Goal: Task Accomplishment & Management: Use online tool/utility

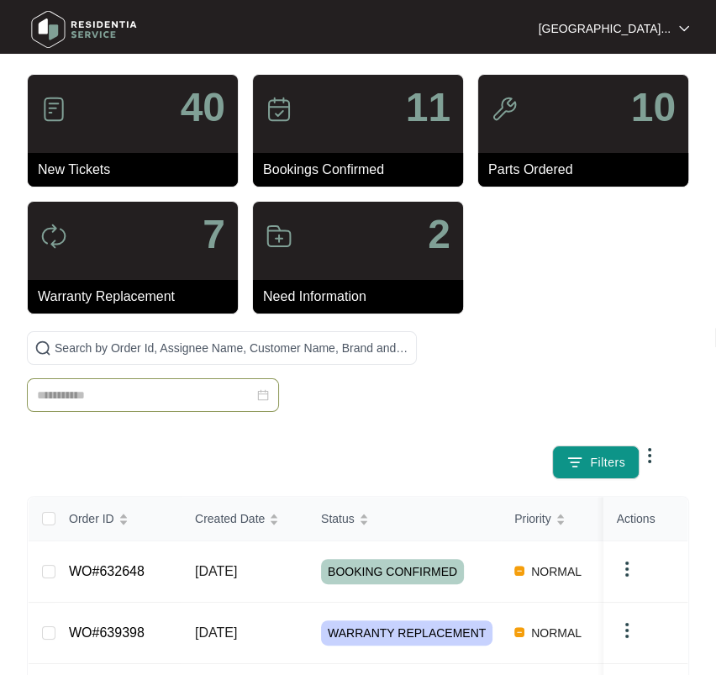
click at [121, 395] on input at bounding box center [145, 395] width 217 height 18
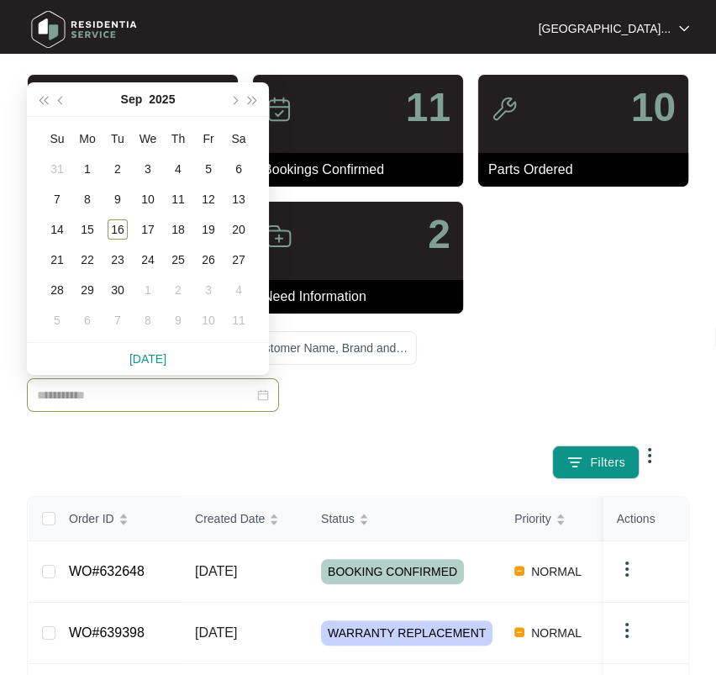
paste input "******"
type input "**********"
drag, startPoint x: 447, startPoint y: 388, endPoint x: 328, endPoint y: 168, distance: 250.5
click at [449, 388] on div "Filters" at bounding box center [358, 405] width 676 height 148
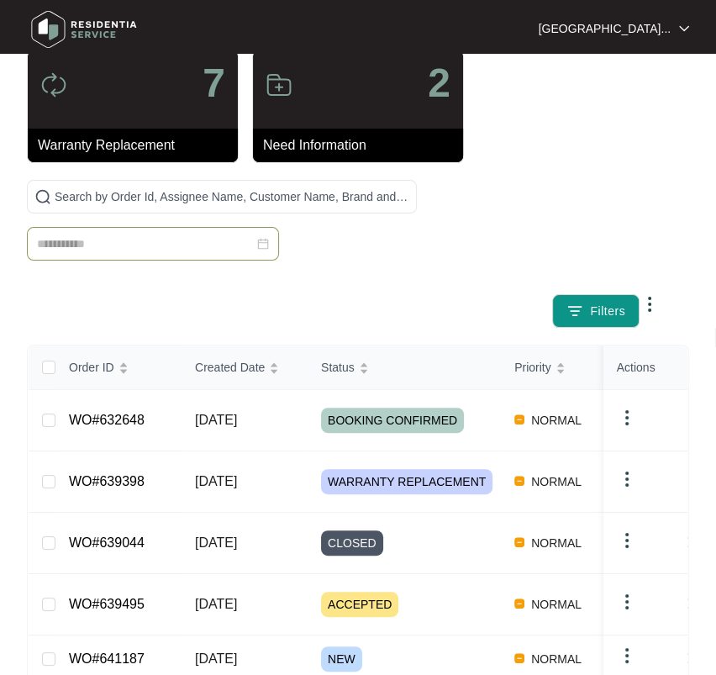
scroll to position [152, 0]
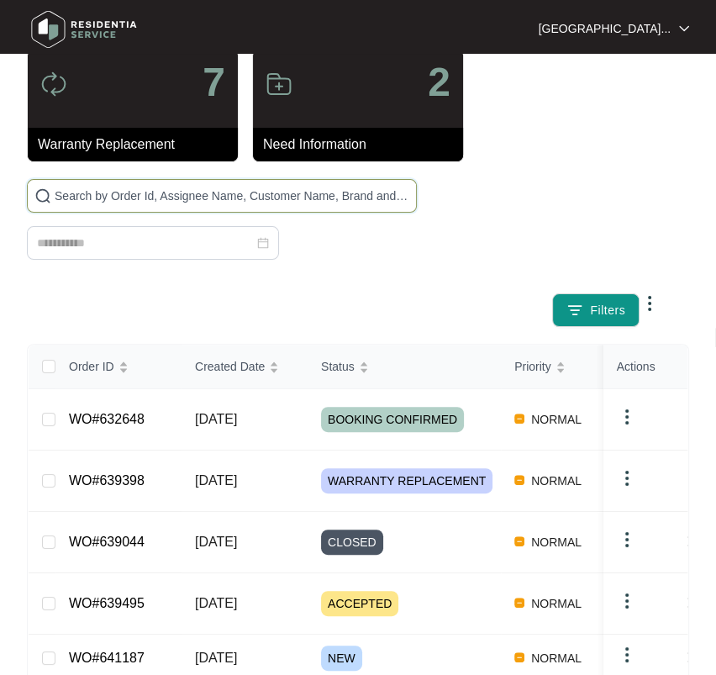
click at [99, 192] on input "text" at bounding box center [232, 196] width 355 height 18
paste input "641164"
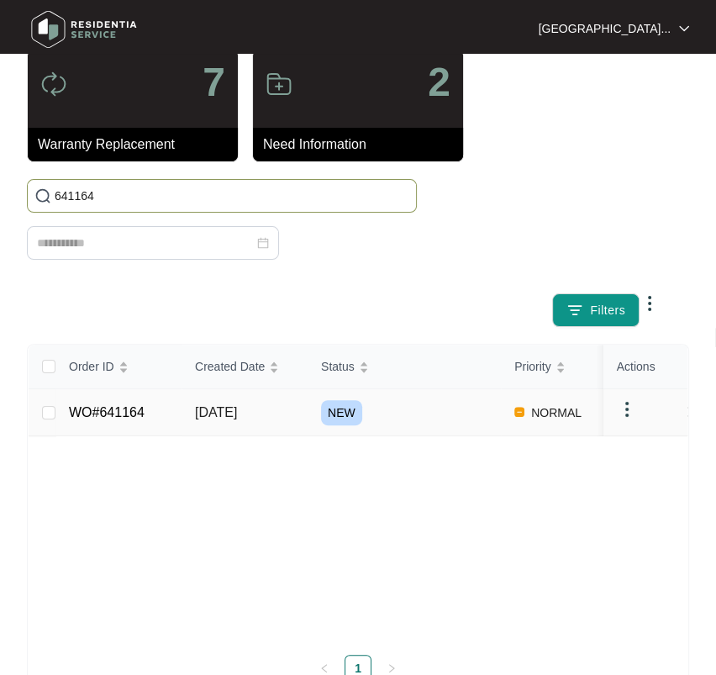
type input "641164"
click at [134, 414] on link "WO#641164" at bounding box center [107, 412] width 76 height 14
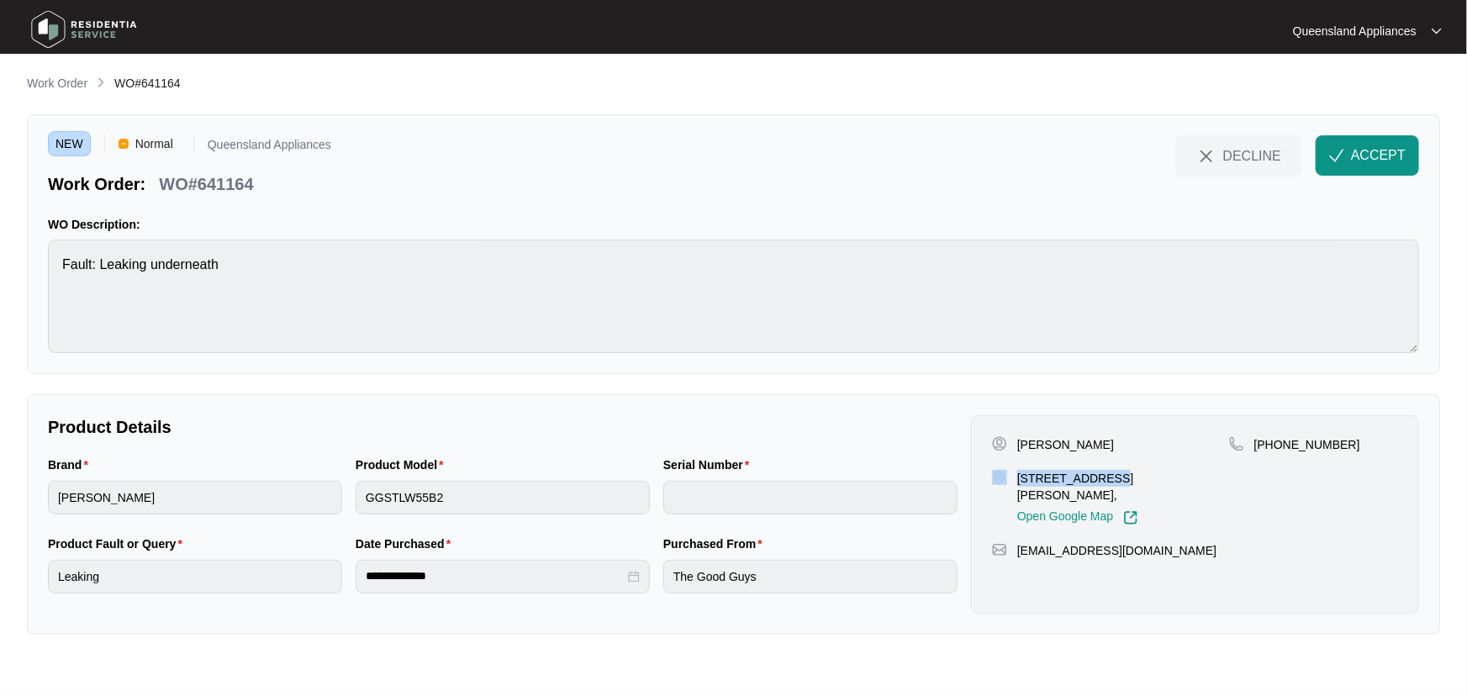
drag, startPoint x: 1105, startPoint y: 478, endPoint x: 991, endPoint y: 480, distance: 114.3
click at [715, 480] on div "[GEOGRAPHIC_DATA] [STREET_ADDRESS][PERSON_NAME], Open Google Map [PHONE_NUMBER]…" at bounding box center [1195, 514] width 448 height 198
click at [715, 475] on p "[STREET_ADDRESS][PERSON_NAME]," at bounding box center [1123, 487] width 212 height 34
drag, startPoint x: 1107, startPoint y: 474, endPoint x: 1019, endPoint y: 477, distance: 88.3
click at [715, 477] on p "[STREET_ADDRESS][PERSON_NAME]," at bounding box center [1123, 487] width 212 height 34
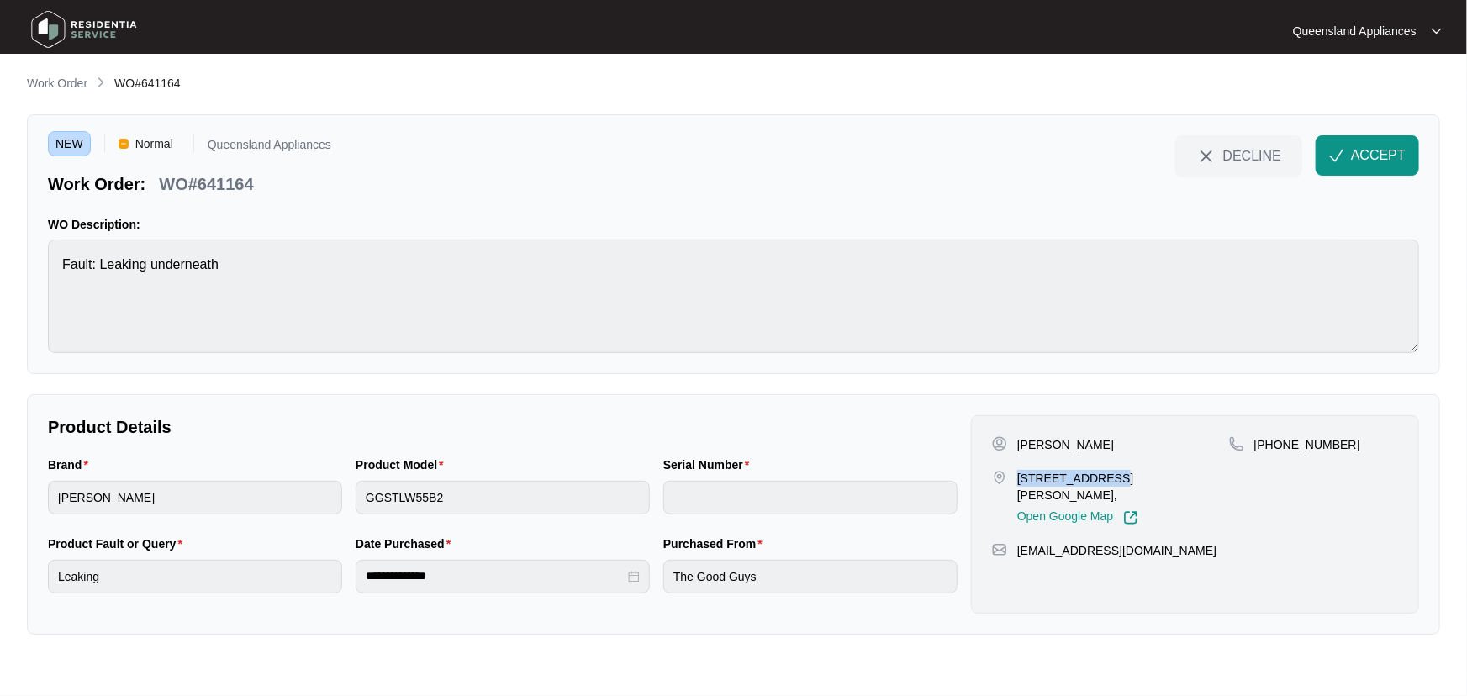
copy p "22/350 [PERSON_NAME]"
click at [715, 445] on p "[PHONE_NUMBER]" at bounding box center [1307, 444] width 106 height 17
copy p "61481848903"
click at [715, 146] on span "ACCEPT" at bounding box center [1378, 155] width 55 height 20
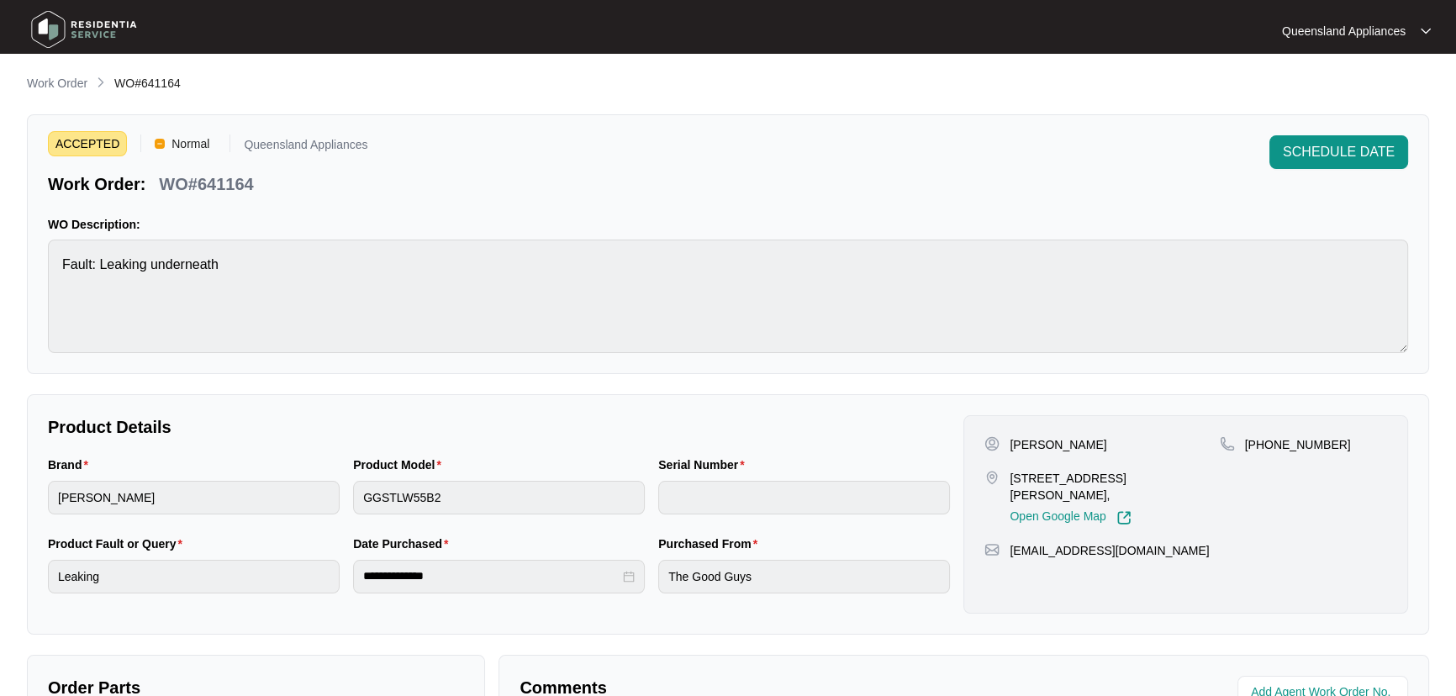
click at [62, 69] on main "**********" at bounding box center [728, 478] width 1456 height 957
click at [55, 81] on p "Work Order" at bounding box center [57, 83] width 61 height 17
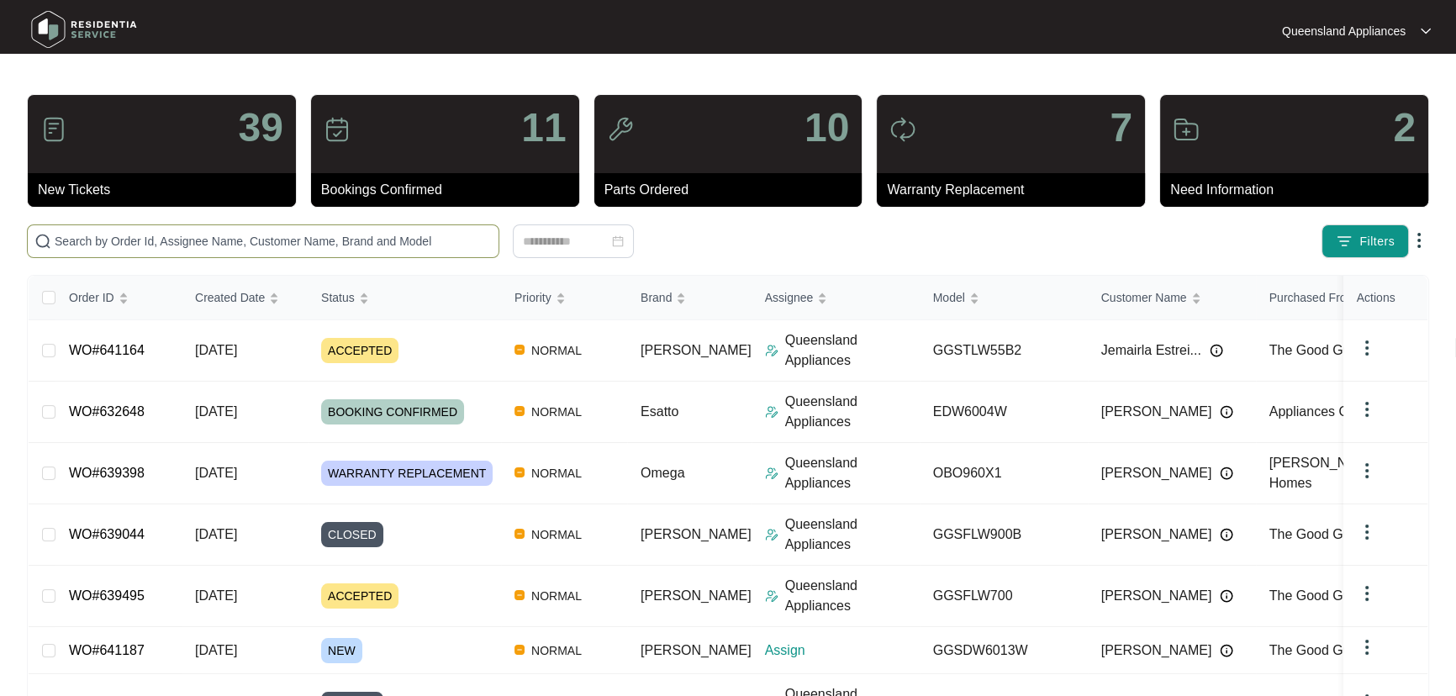
click at [201, 242] on input "text" at bounding box center [273, 241] width 437 height 18
paste input "641170"
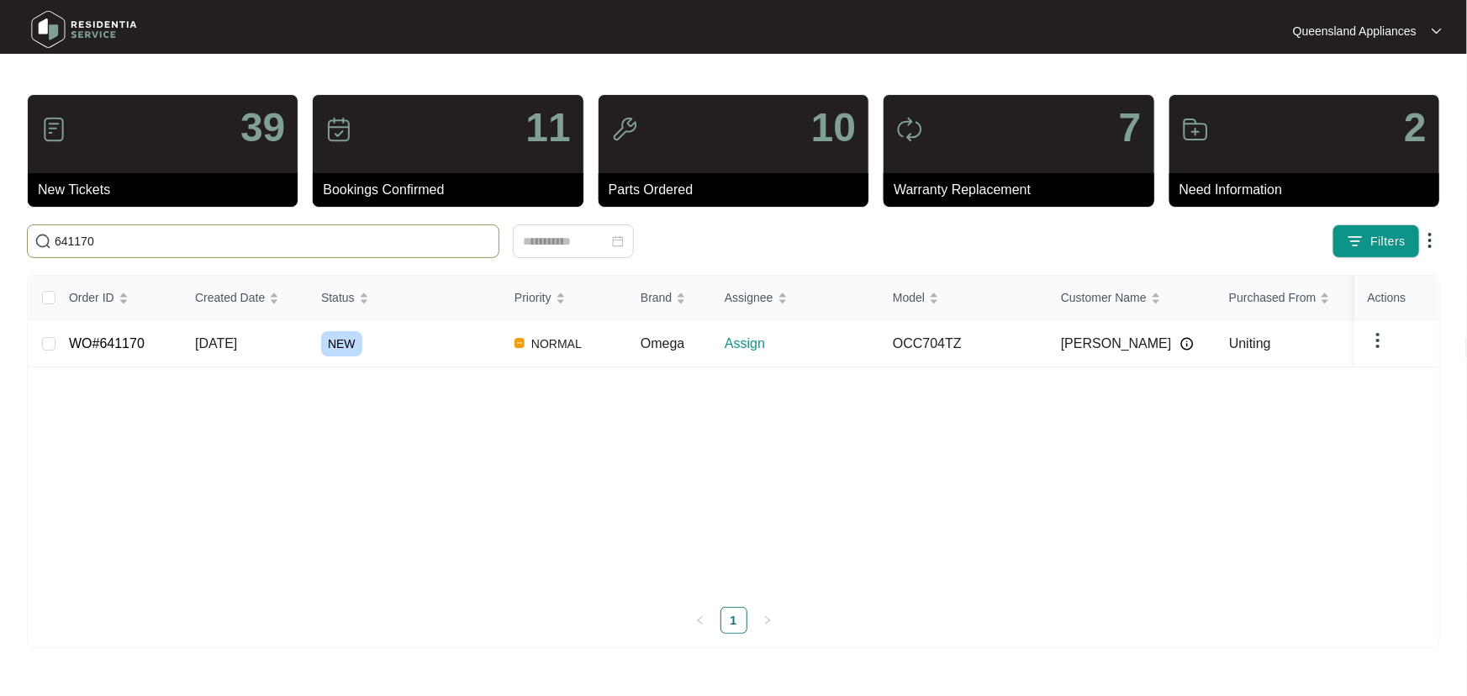
type input "641170"
click at [92, 339] on link "WO#641170" at bounding box center [107, 343] width 76 height 14
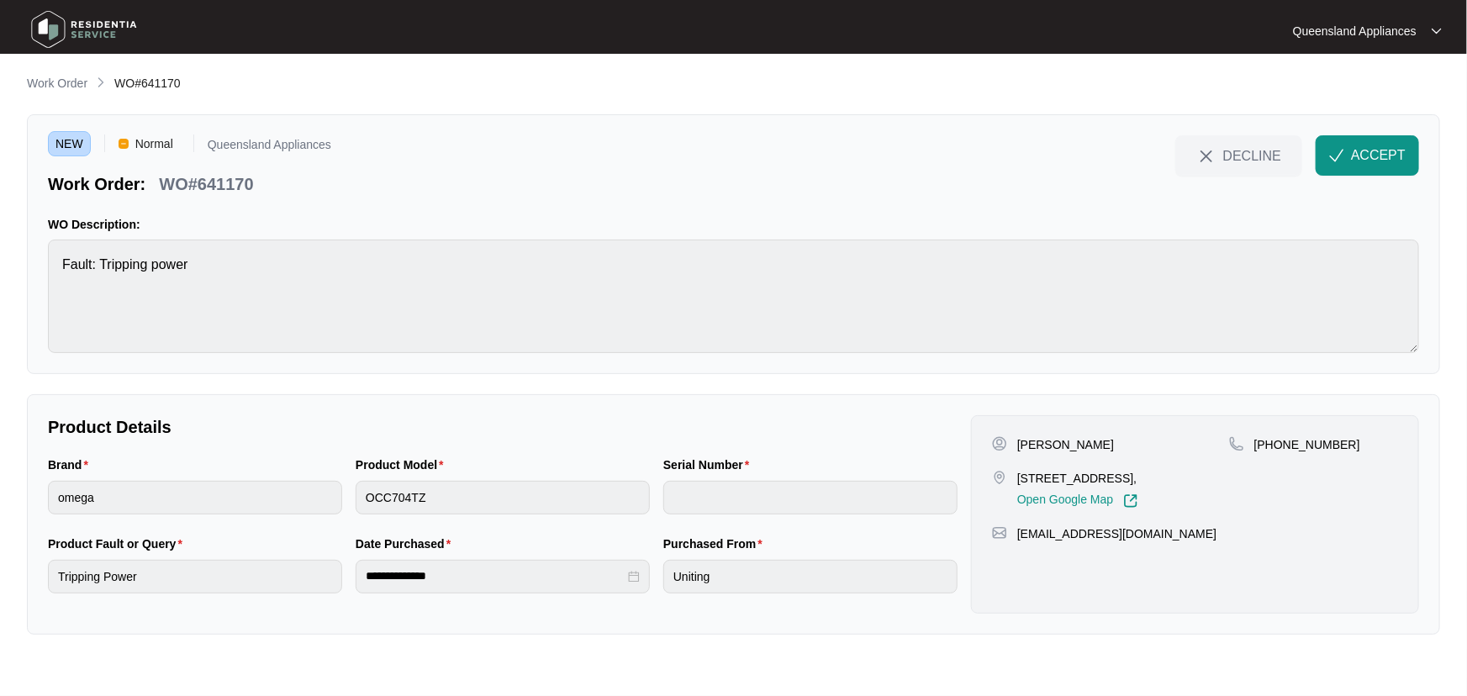
drag, startPoint x: 1114, startPoint y: 471, endPoint x: 1012, endPoint y: 475, distance: 101.8
click at [715, 475] on div "[STREET_ADDRESS], Open Google Map" at bounding box center [1110, 489] width 237 height 39
copy p "[STREET_ADDRESS],"
drag, startPoint x: 1336, startPoint y: 442, endPoint x: 1274, endPoint y: 443, distance: 62.2
click at [715, 443] on div "[PHONE_NUMBER]" at bounding box center [1313, 444] width 169 height 17
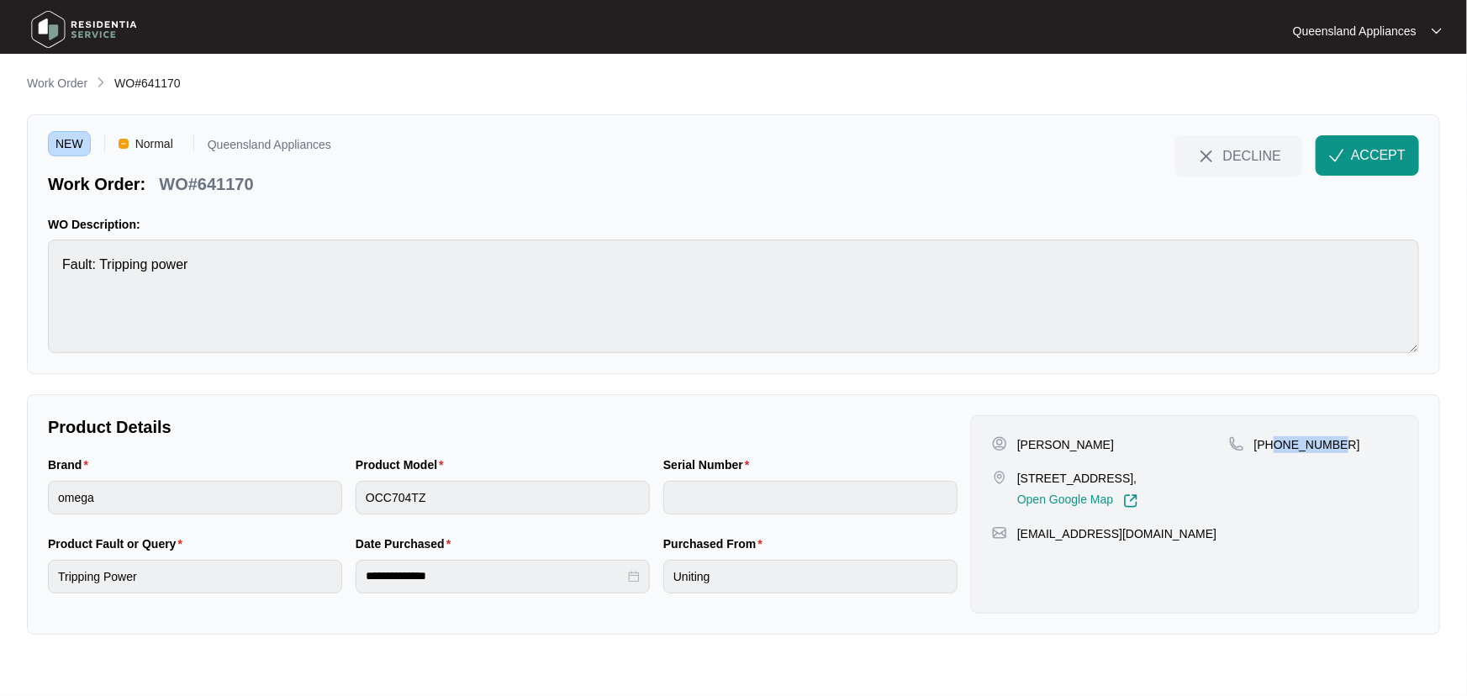
copy p "402086713"
click at [715, 152] on span "ACCEPT" at bounding box center [1378, 155] width 55 height 20
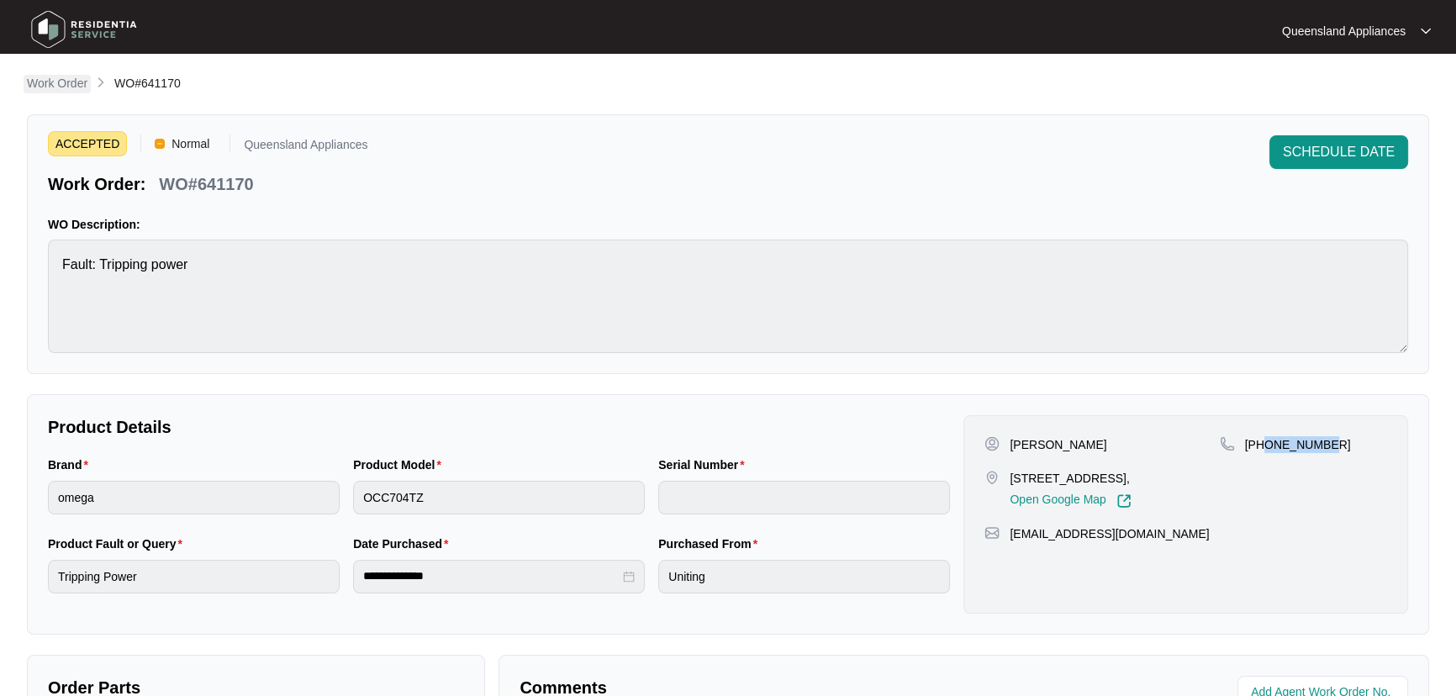
click at [66, 84] on p "Work Order" at bounding box center [57, 83] width 61 height 17
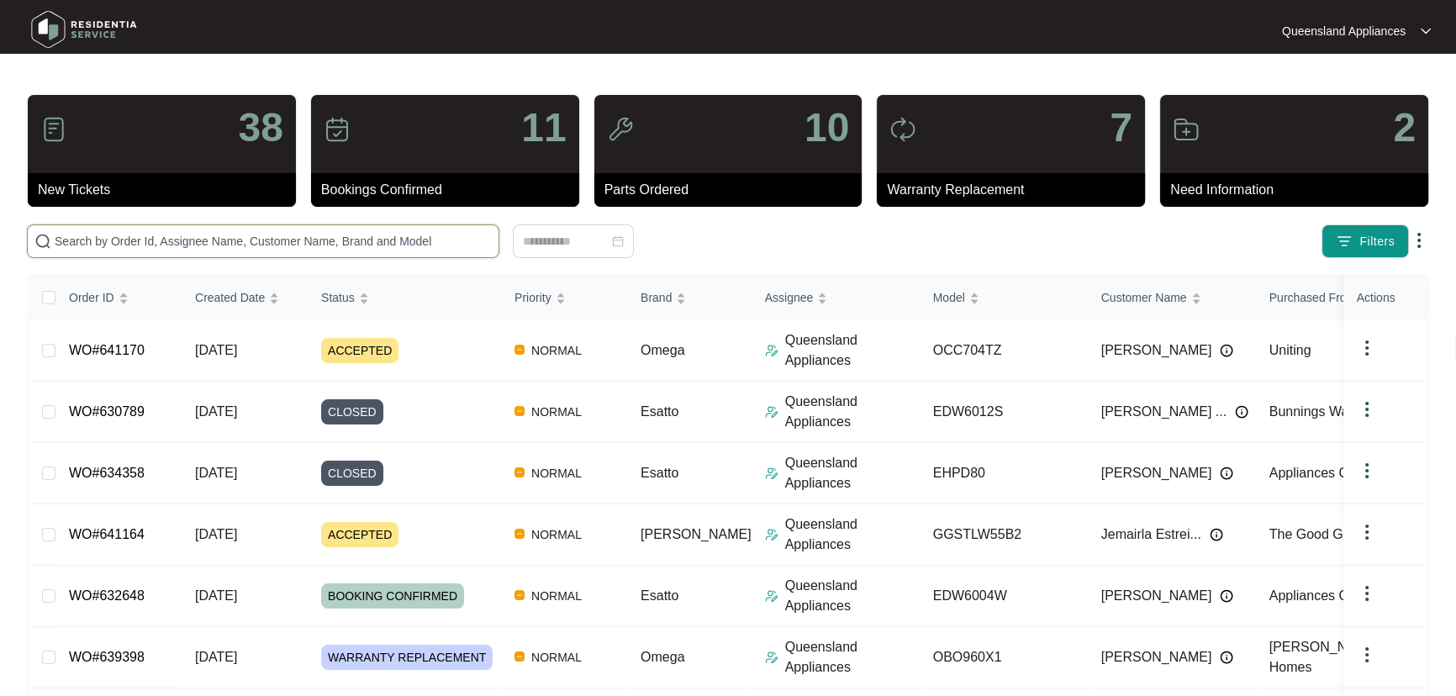
click at [108, 241] on input "text" at bounding box center [273, 241] width 437 height 18
paste input "641187"
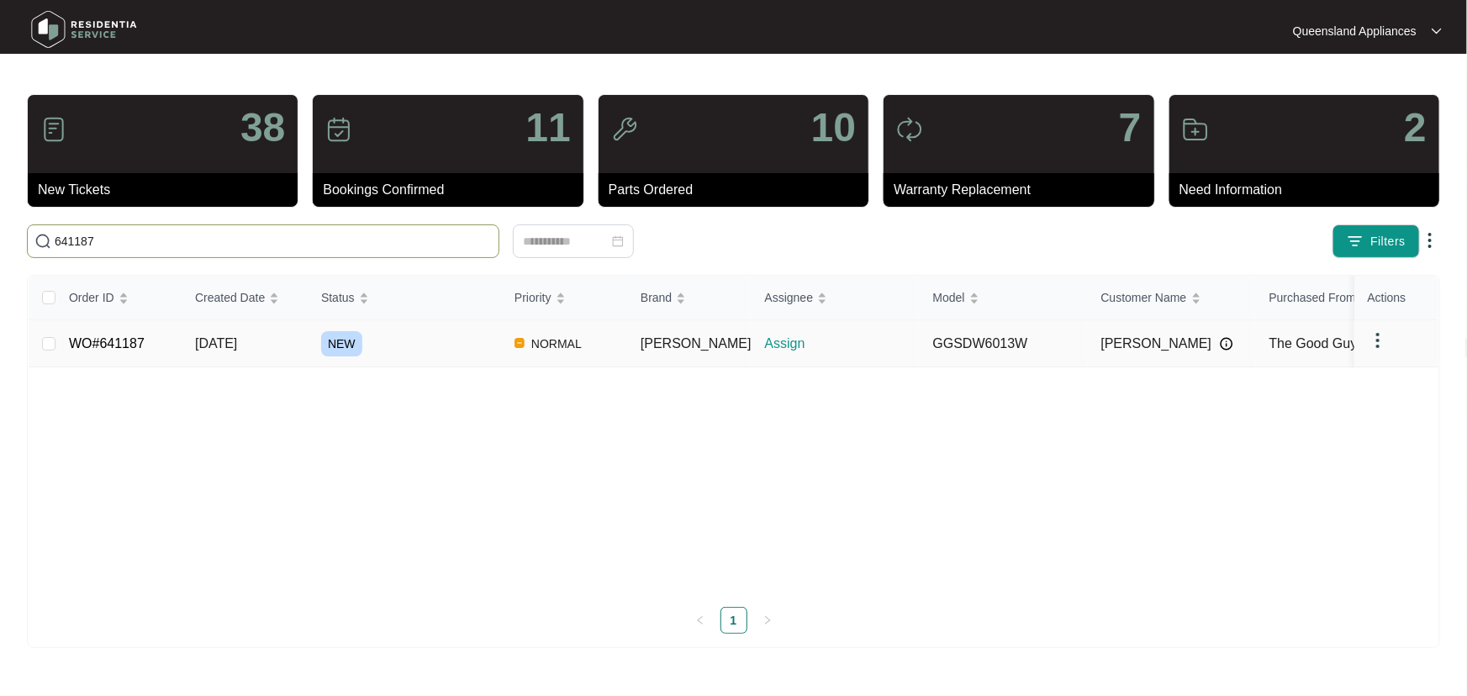
type input "641187"
click at [118, 339] on link "WO#641187" at bounding box center [107, 343] width 76 height 14
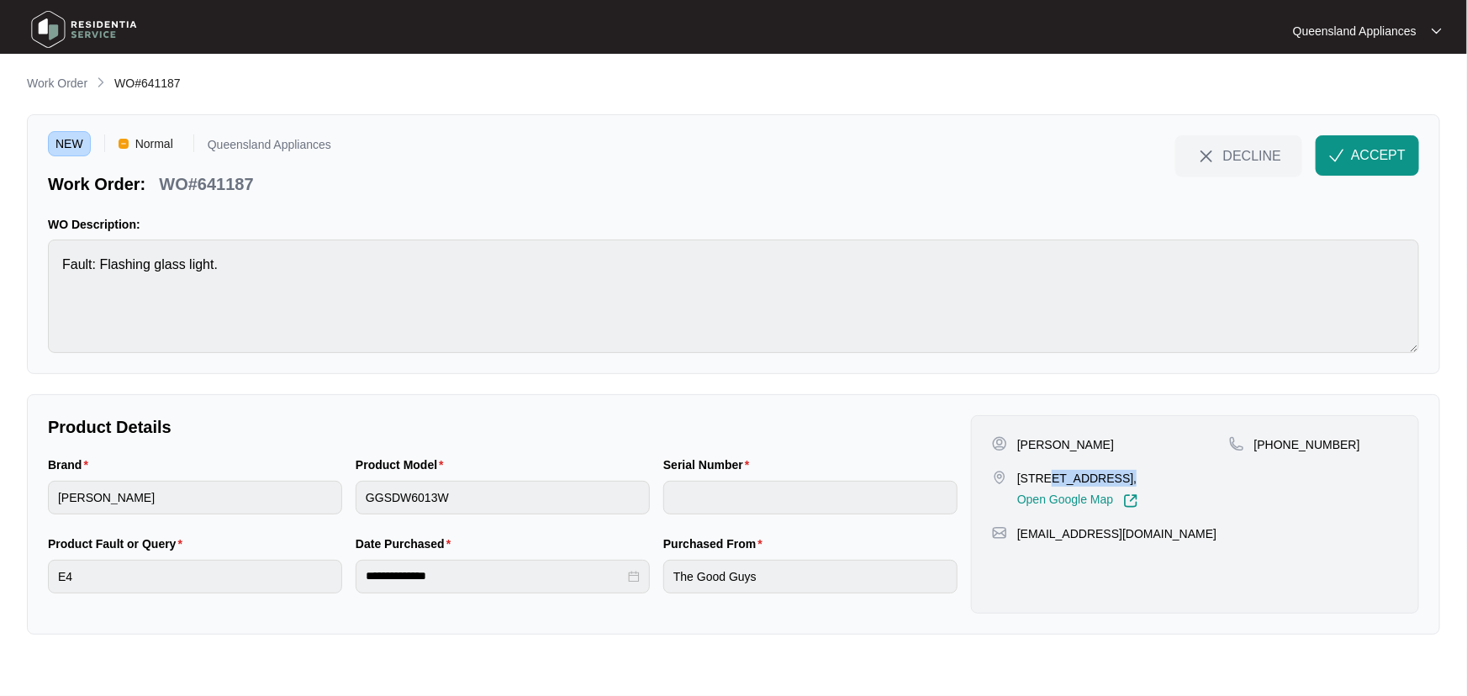
drag, startPoint x: 1110, startPoint y: 472, endPoint x: 1045, endPoint y: 478, distance: 65.0
click at [715, 478] on p "[STREET_ADDRESS]," at bounding box center [1077, 478] width 121 height 17
drag, startPoint x: 1336, startPoint y: 441, endPoint x: 1277, endPoint y: 441, distance: 58.8
click at [715, 441] on div "[PHONE_NUMBER]" at bounding box center [1313, 444] width 169 height 17
copy p "499090553"
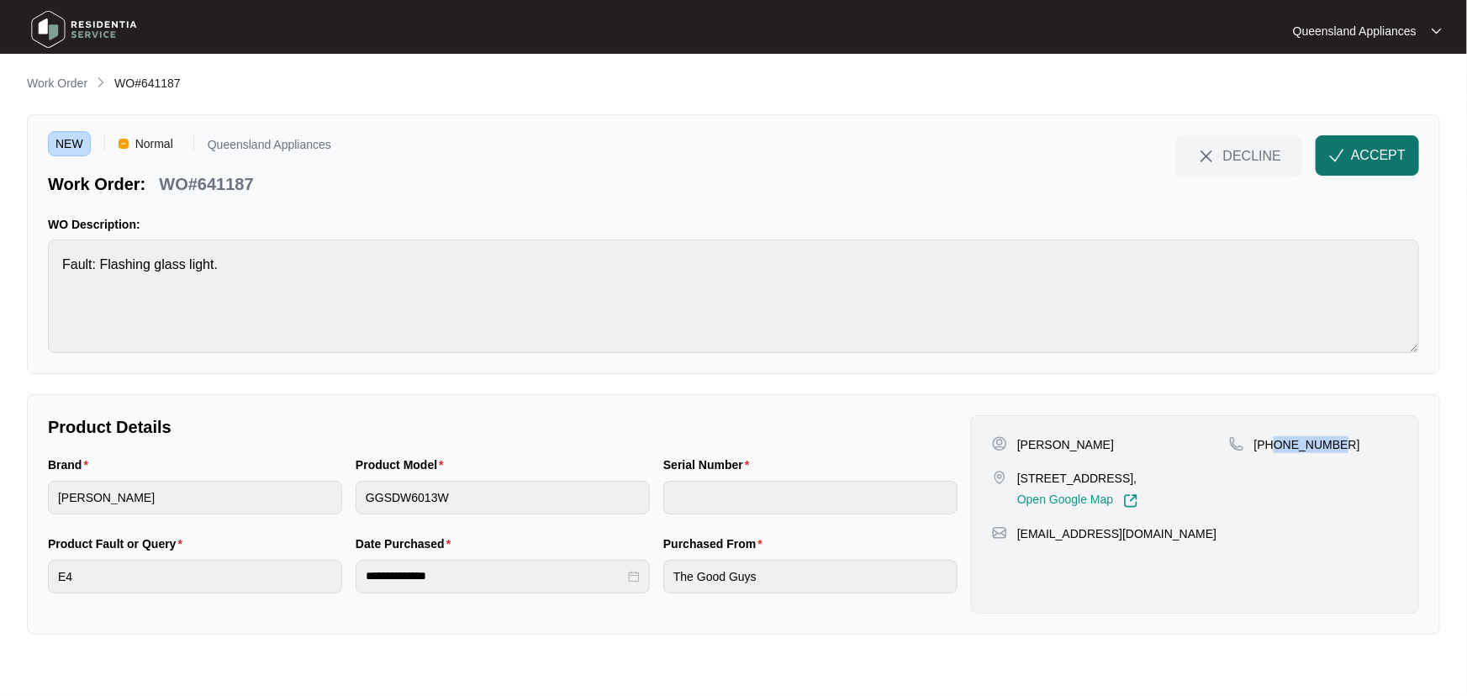
click at [715, 150] on span "ACCEPT" at bounding box center [1378, 155] width 55 height 20
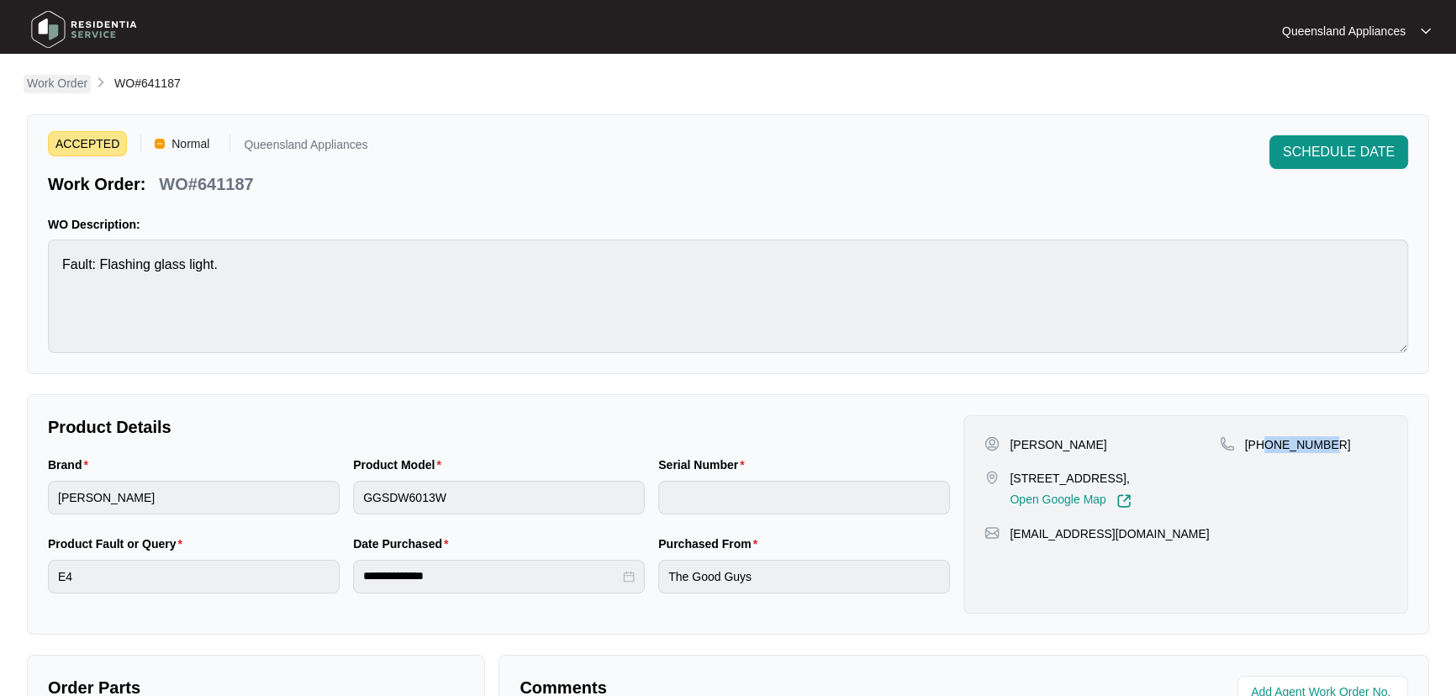
click at [67, 82] on p "Work Order" at bounding box center [57, 83] width 61 height 17
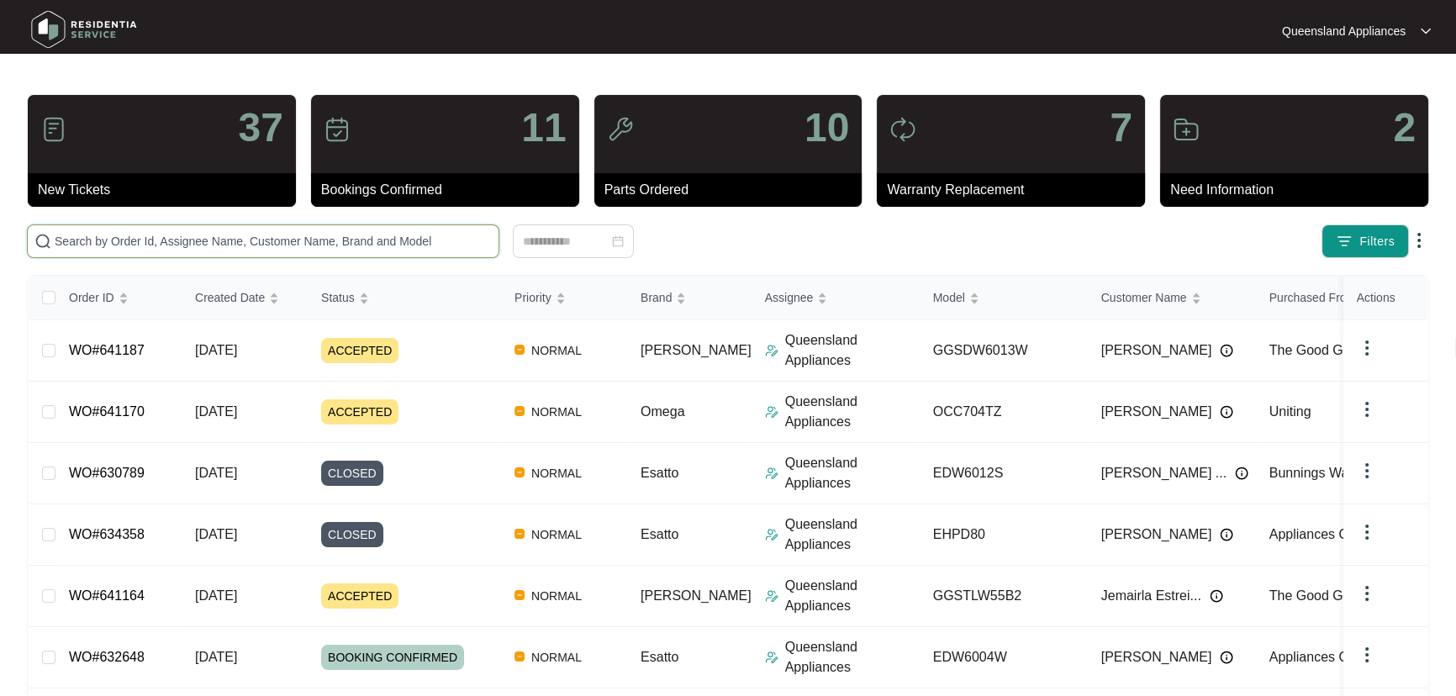
click at [168, 244] on input "text" at bounding box center [273, 241] width 437 height 18
paste input "641187"
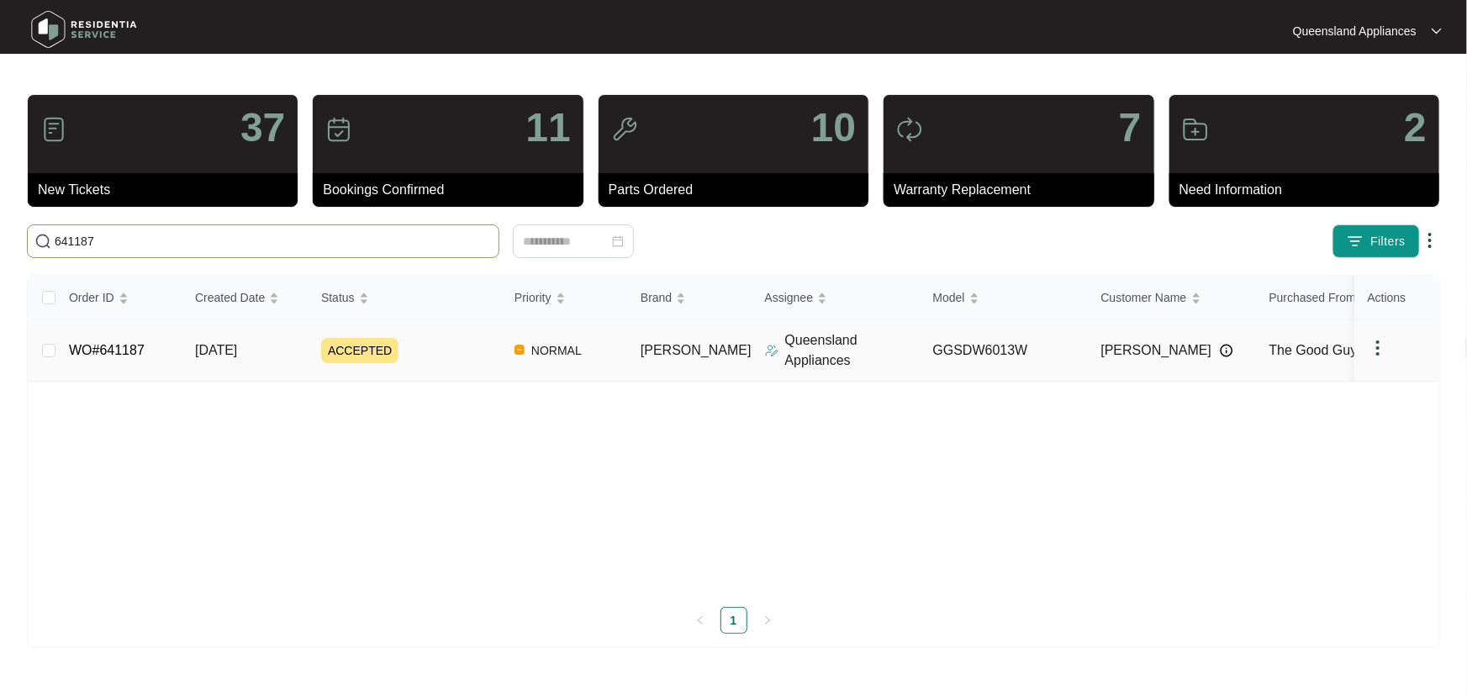
type input "641187"
click at [106, 336] on td "WO#641187" at bounding box center [118, 350] width 126 height 61
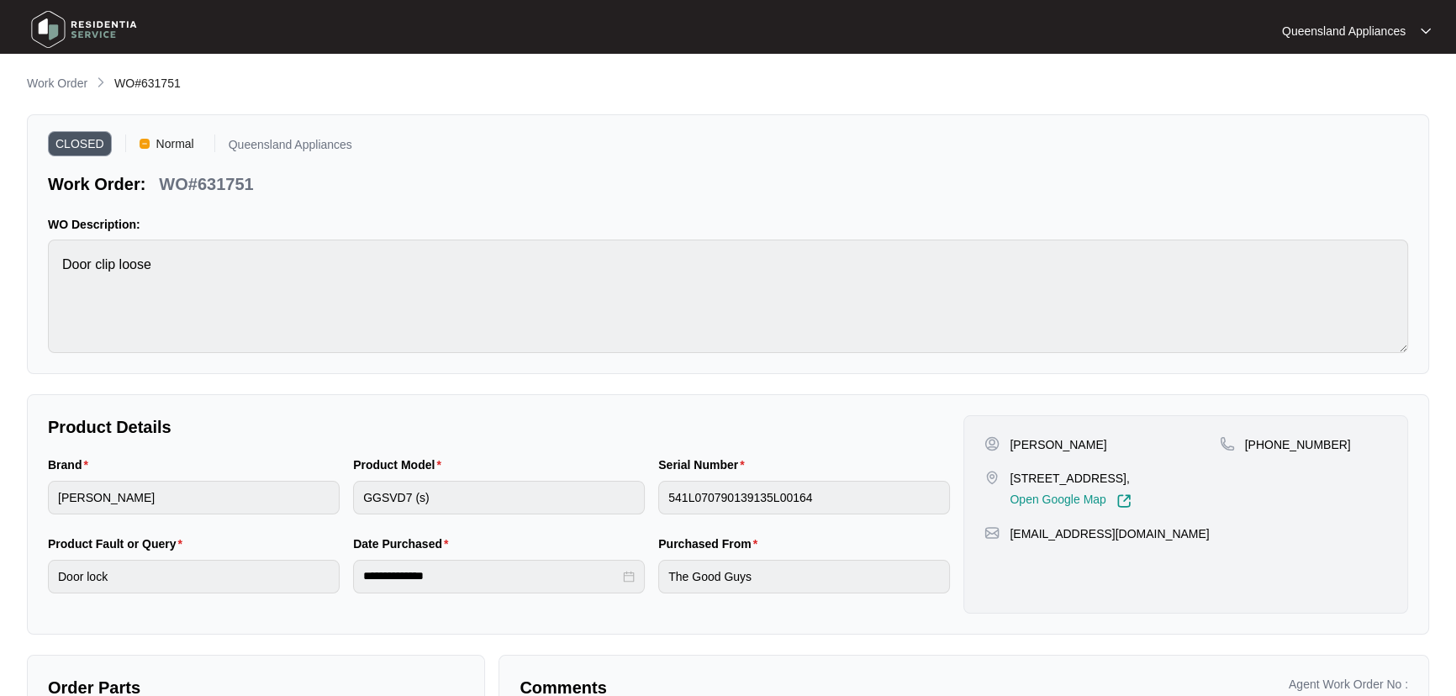
drag, startPoint x: 60, startPoint y: 83, endPoint x: 161, endPoint y: 92, distance: 101.3
click at [60, 83] on p "Work Order" at bounding box center [57, 83] width 61 height 17
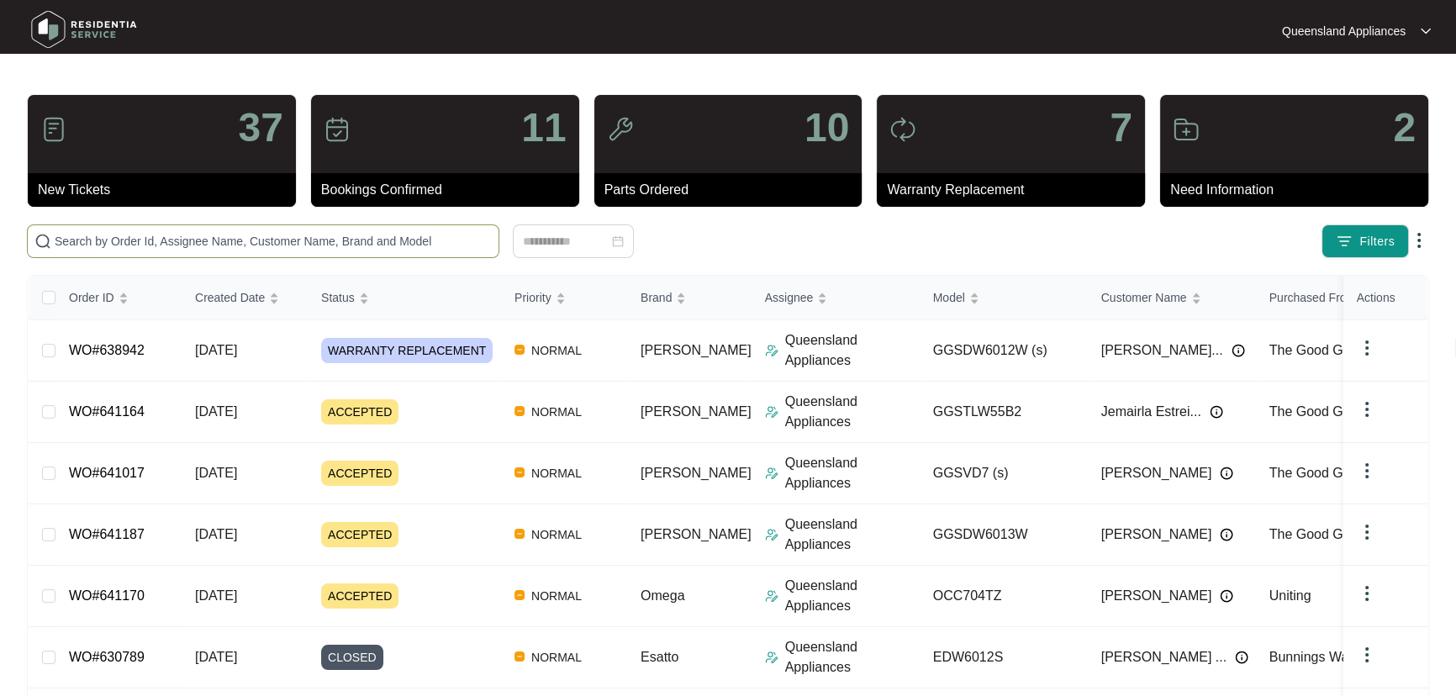
click at [166, 247] on span at bounding box center [263, 241] width 472 height 34
click at [166, 244] on input "text" at bounding box center [273, 241] width 437 height 18
paste input "641164"
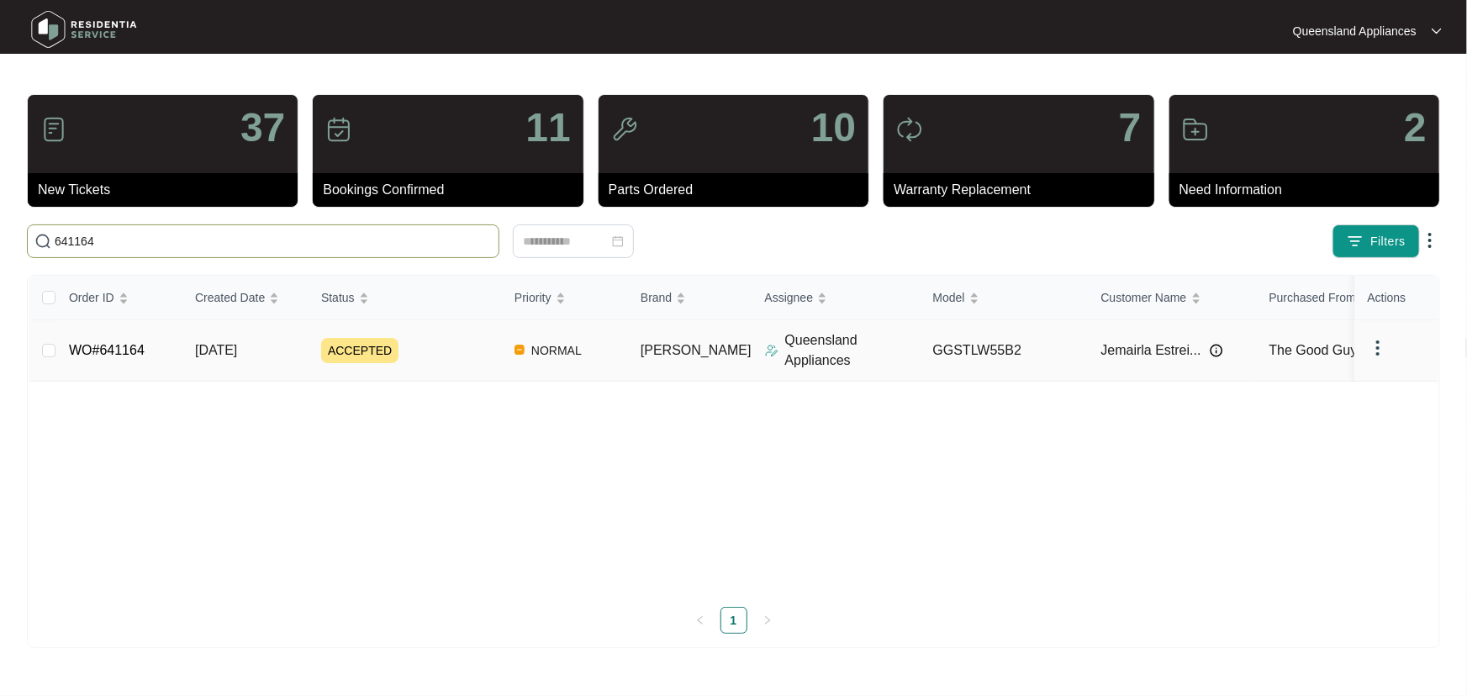
type input "641164"
click at [421, 340] on div "ACCEPTED" at bounding box center [411, 350] width 180 height 25
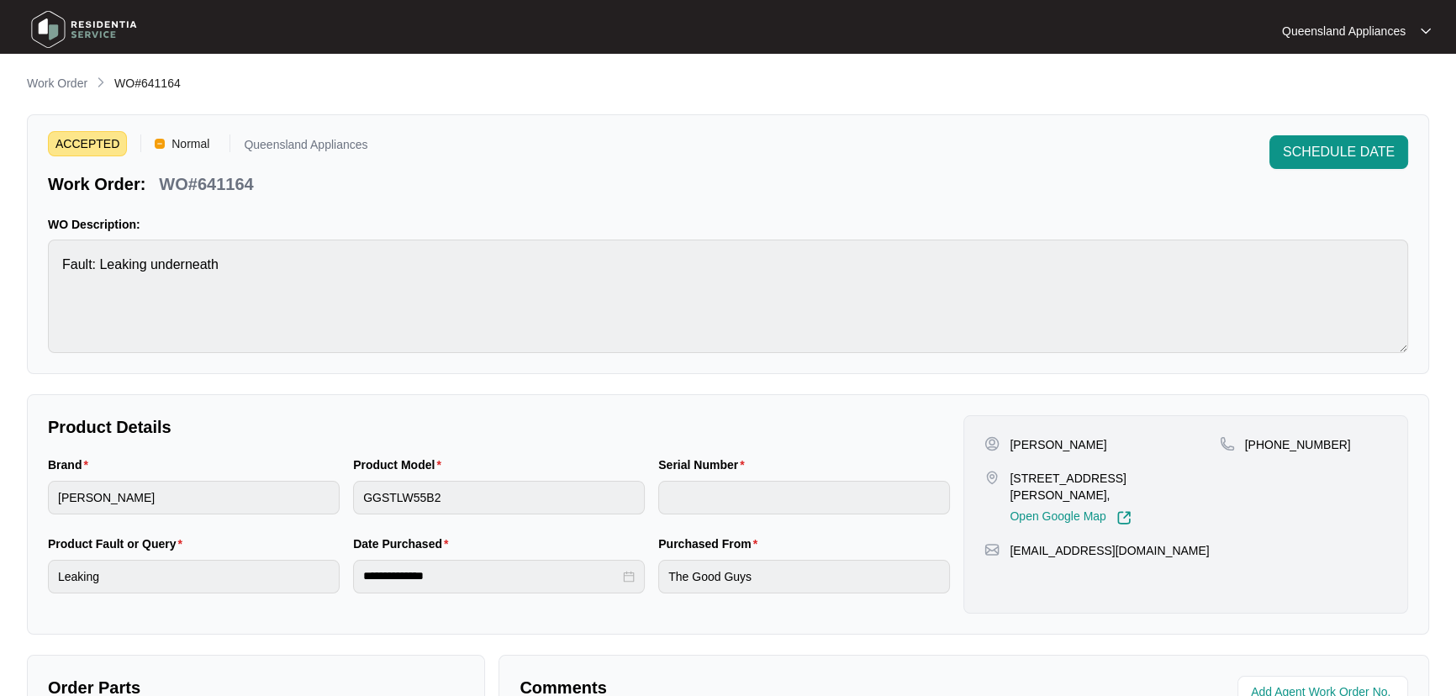
click at [52, 65] on main "**********" at bounding box center [728, 478] width 1456 height 957
click at [64, 78] on p "Work Order" at bounding box center [57, 83] width 61 height 17
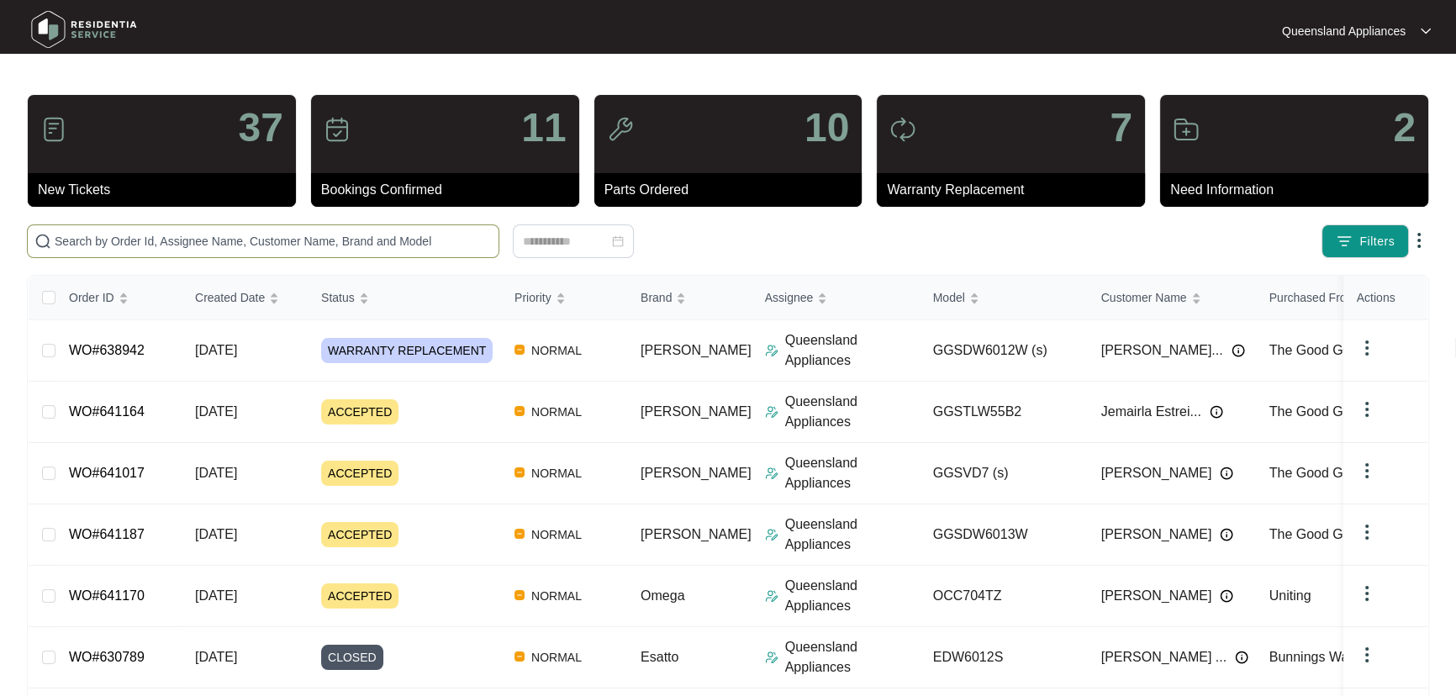
click at [222, 240] on input "text" at bounding box center [273, 241] width 437 height 18
paste input "641170"
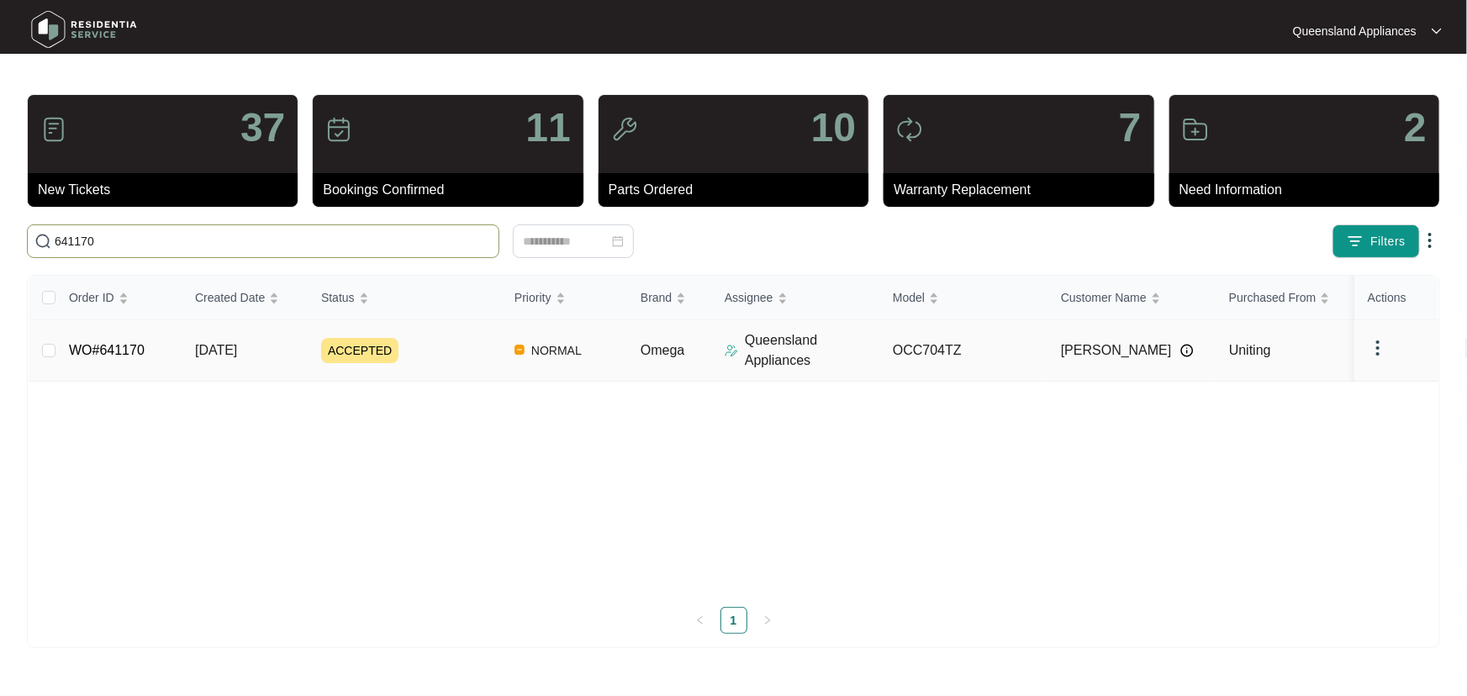
type input "641170"
click at [454, 345] on div "ACCEPTED" at bounding box center [411, 350] width 180 height 25
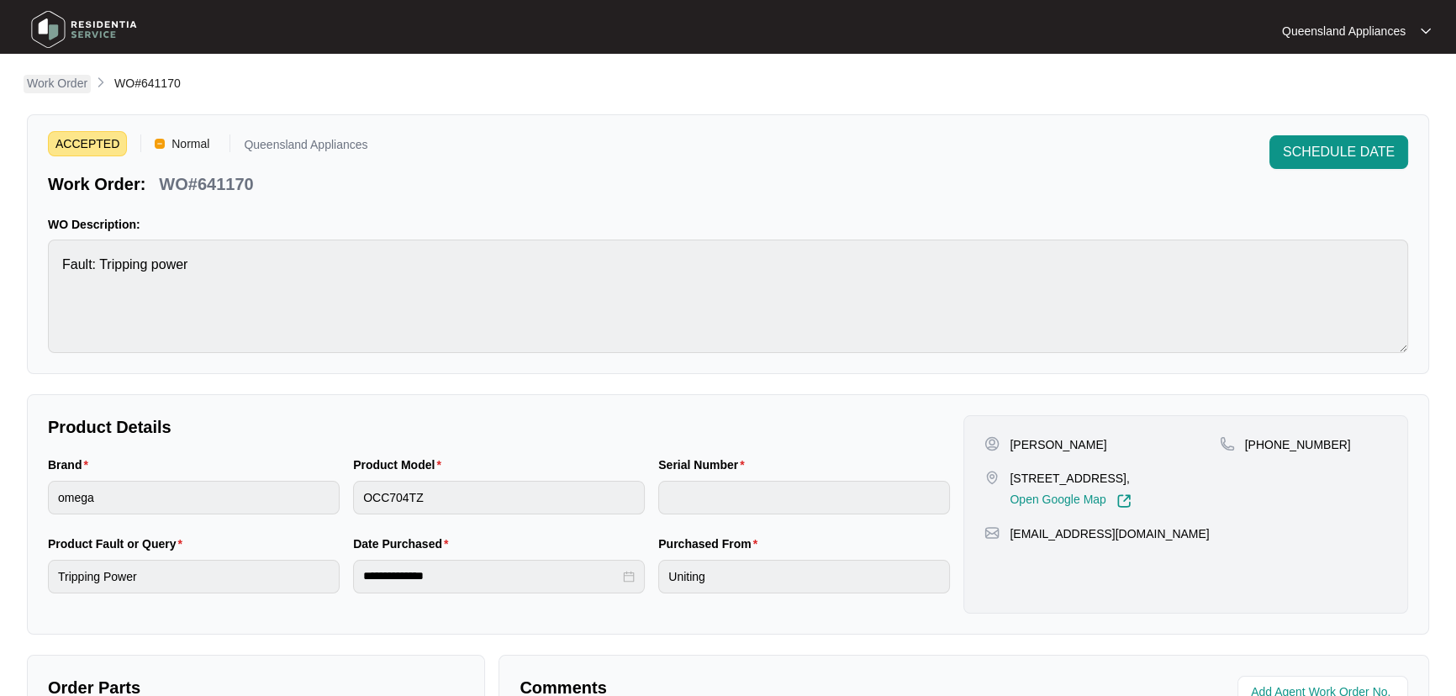
click at [55, 91] on p "Work Order" at bounding box center [57, 83] width 61 height 17
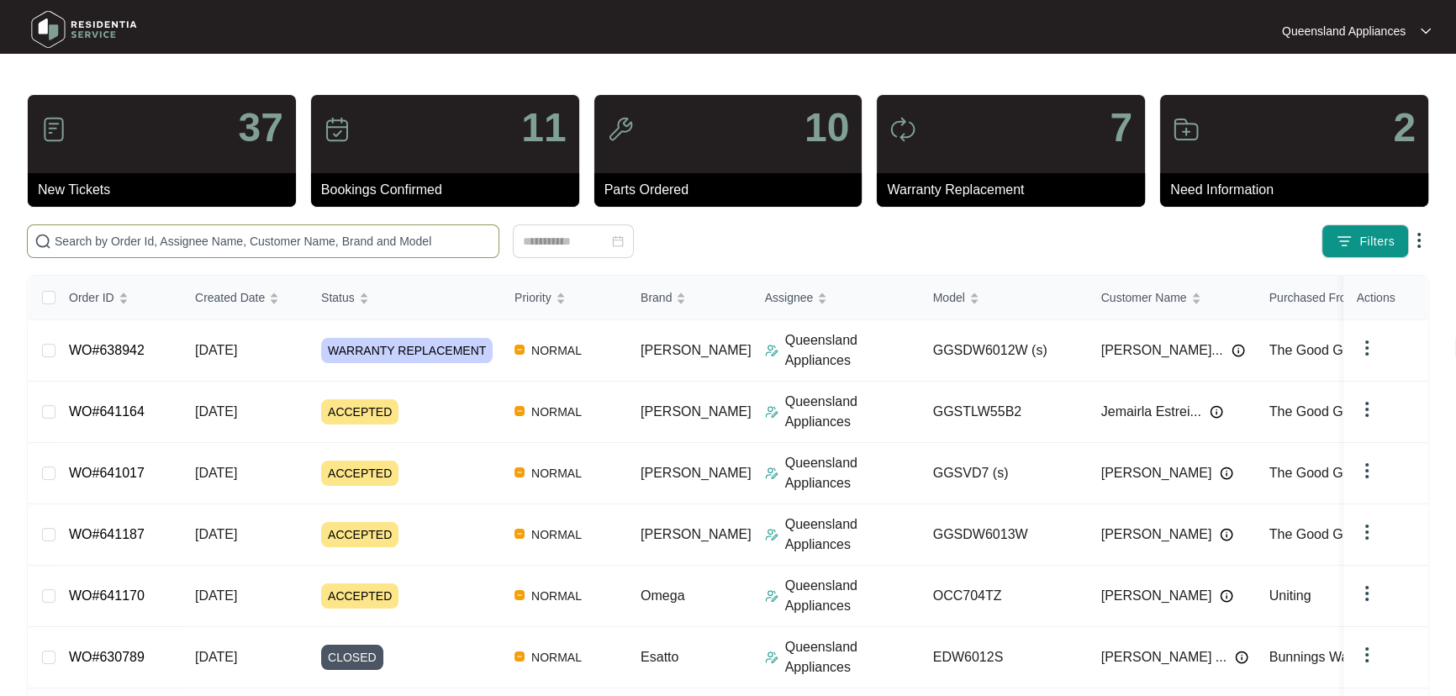
click at [306, 243] on input "text" at bounding box center [273, 241] width 437 height 18
paste input "641187"
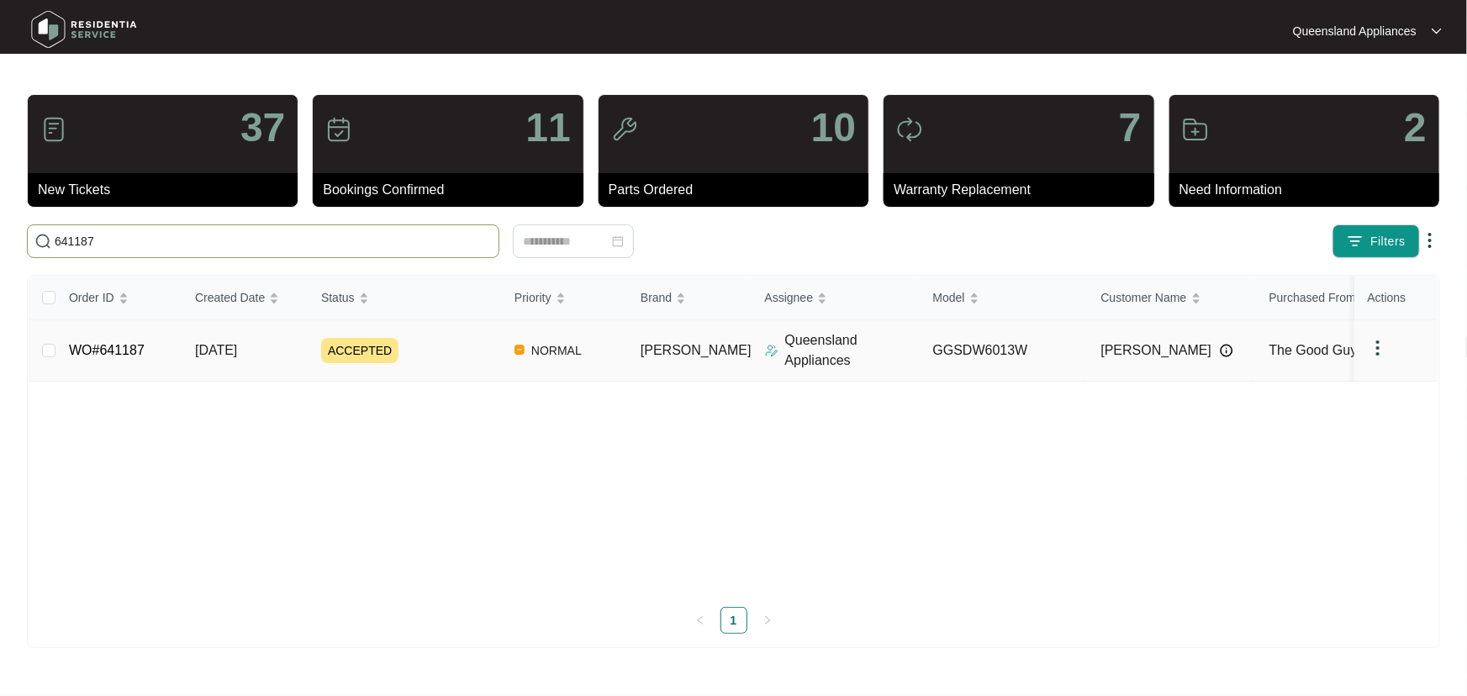
type input "641187"
click at [431, 345] on div "ACCEPTED" at bounding box center [411, 350] width 180 height 25
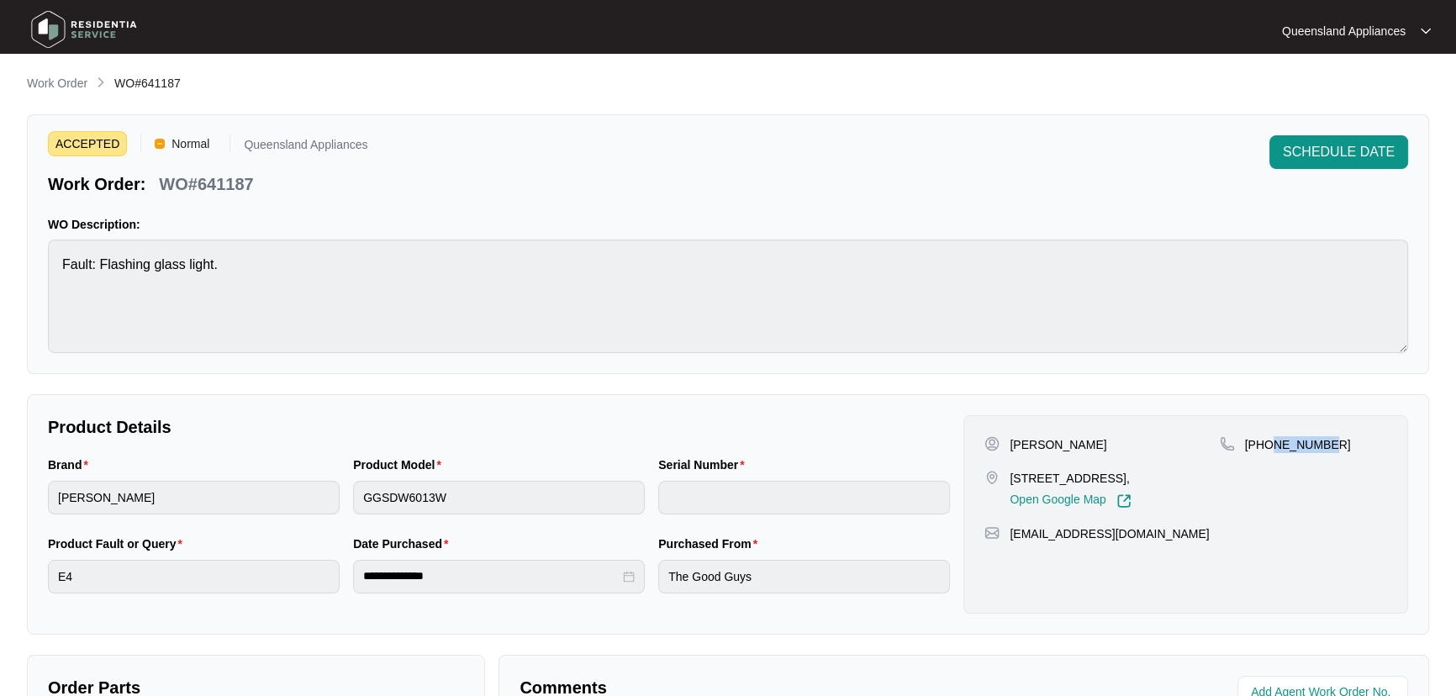
drag, startPoint x: 1268, startPoint y: 446, endPoint x: 1347, endPoint y: 446, distance: 79.9
click at [1347, 446] on div "[PHONE_NUMBER]" at bounding box center [1303, 444] width 167 height 17
